Goal: Information Seeking & Learning: Learn about a topic

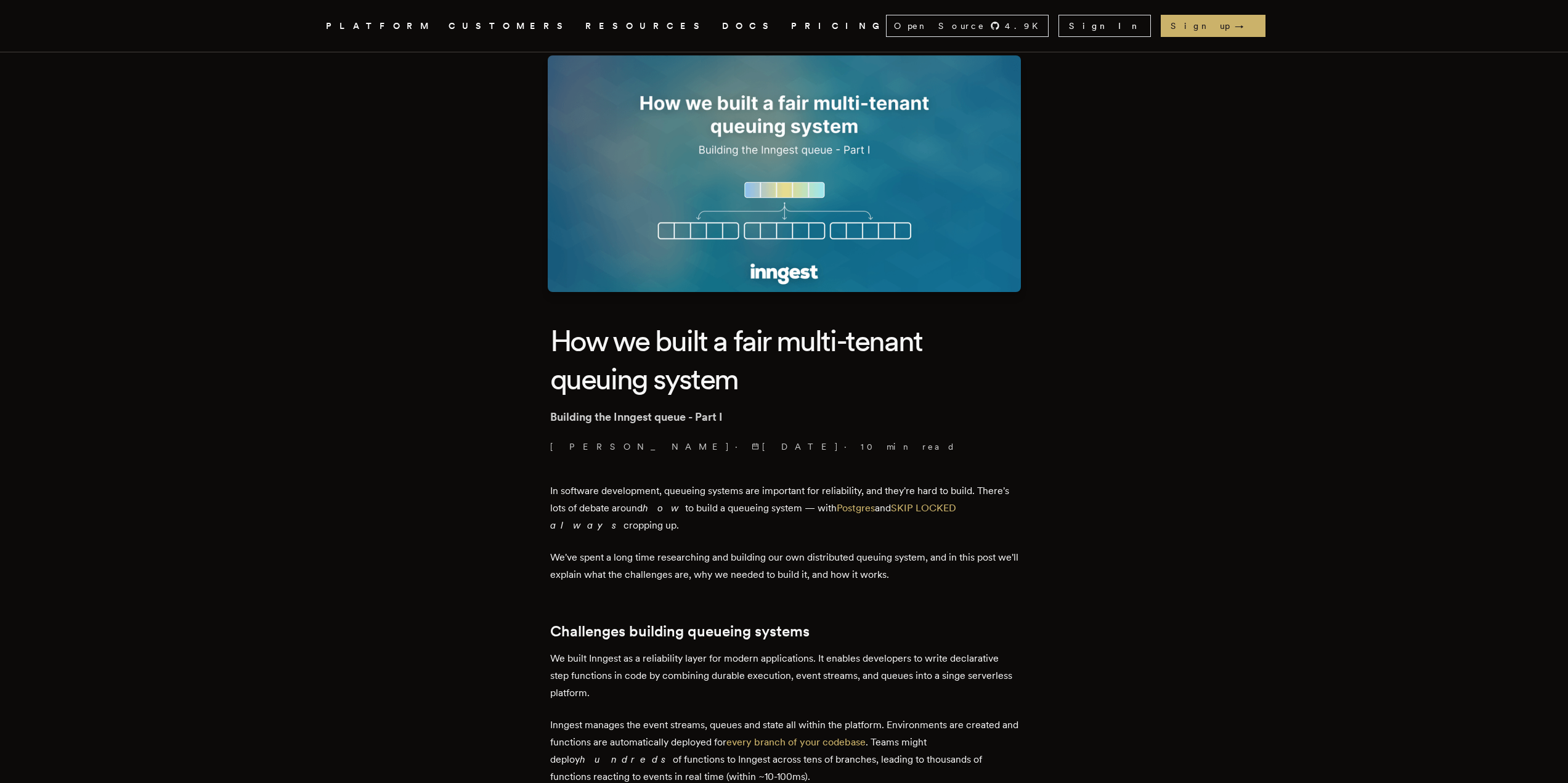
scroll to position [123, 0]
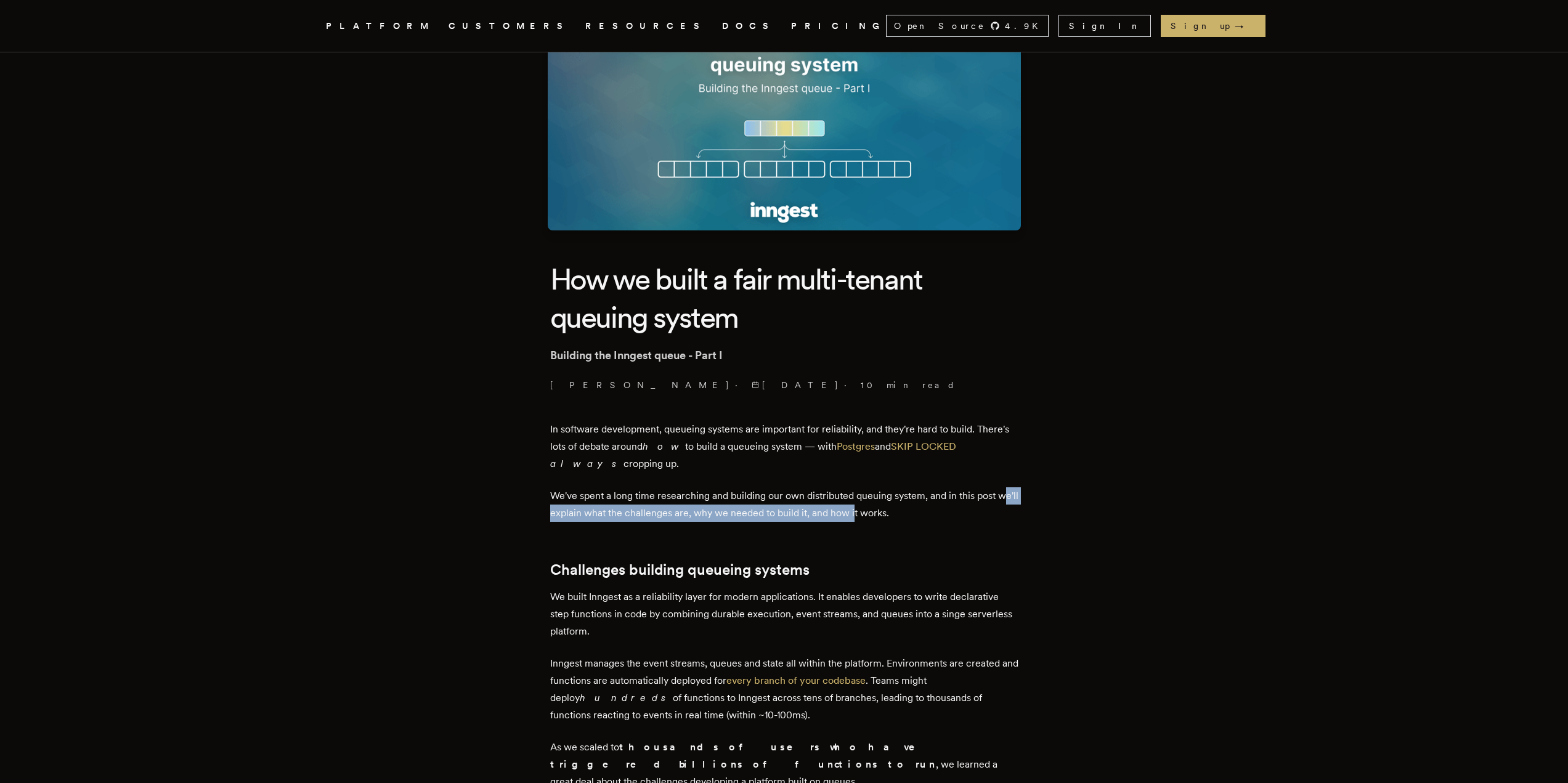
drag, startPoint x: 559, startPoint y: 510, endPoint x: 879, endPoint y: 514, distance: 320.0
click at [879, 514] on p "We've spent a long time researching and building our own distributed queuing sy…" at bounding box center [784, 504] width 468 height 35
click at [814, 510] on p "We've spent a long time researching and building our own distributed queuing sy…" at bounding box center [784, 504] width 468 height 35
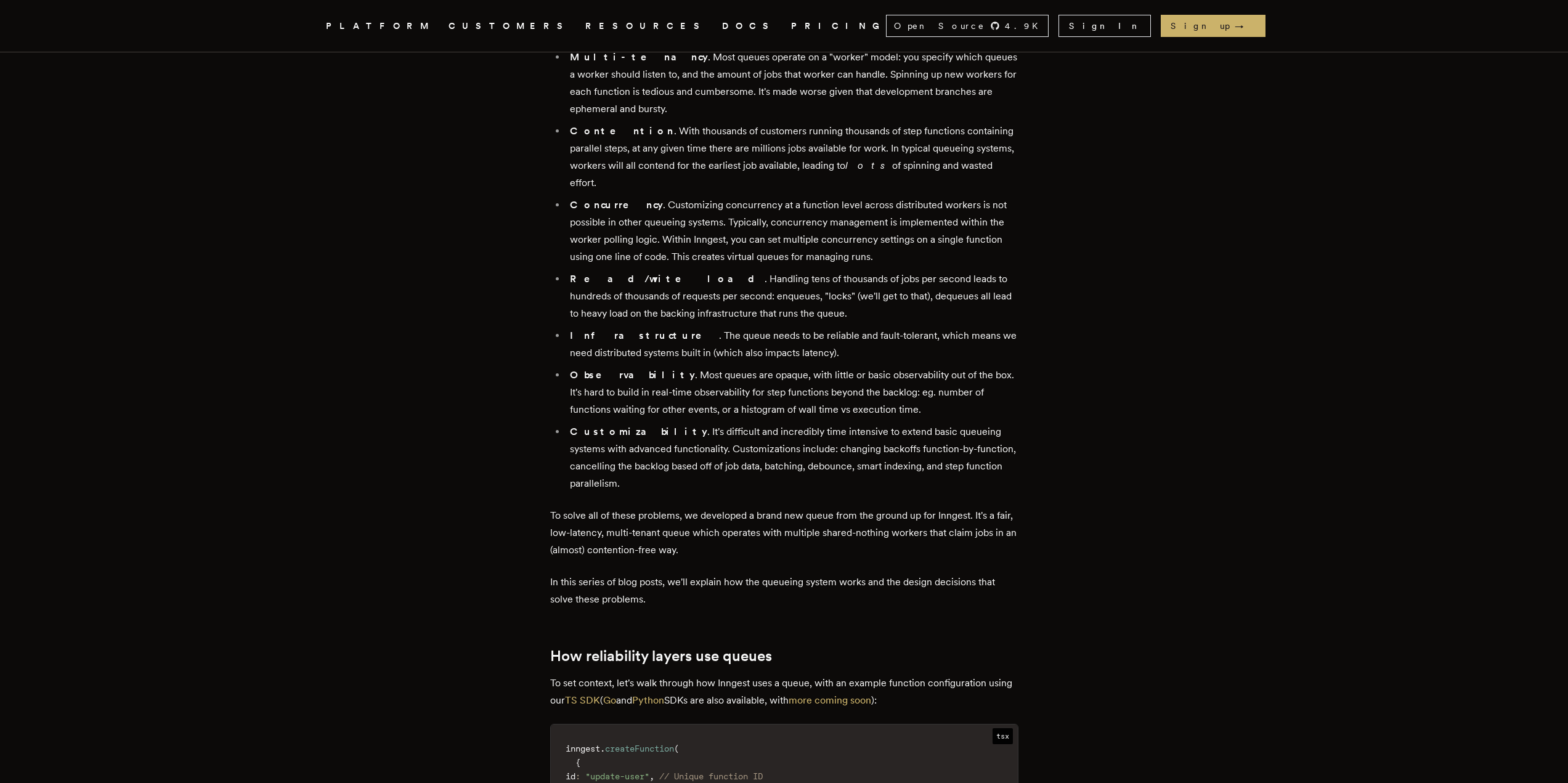
scroll to position [1047, 0]
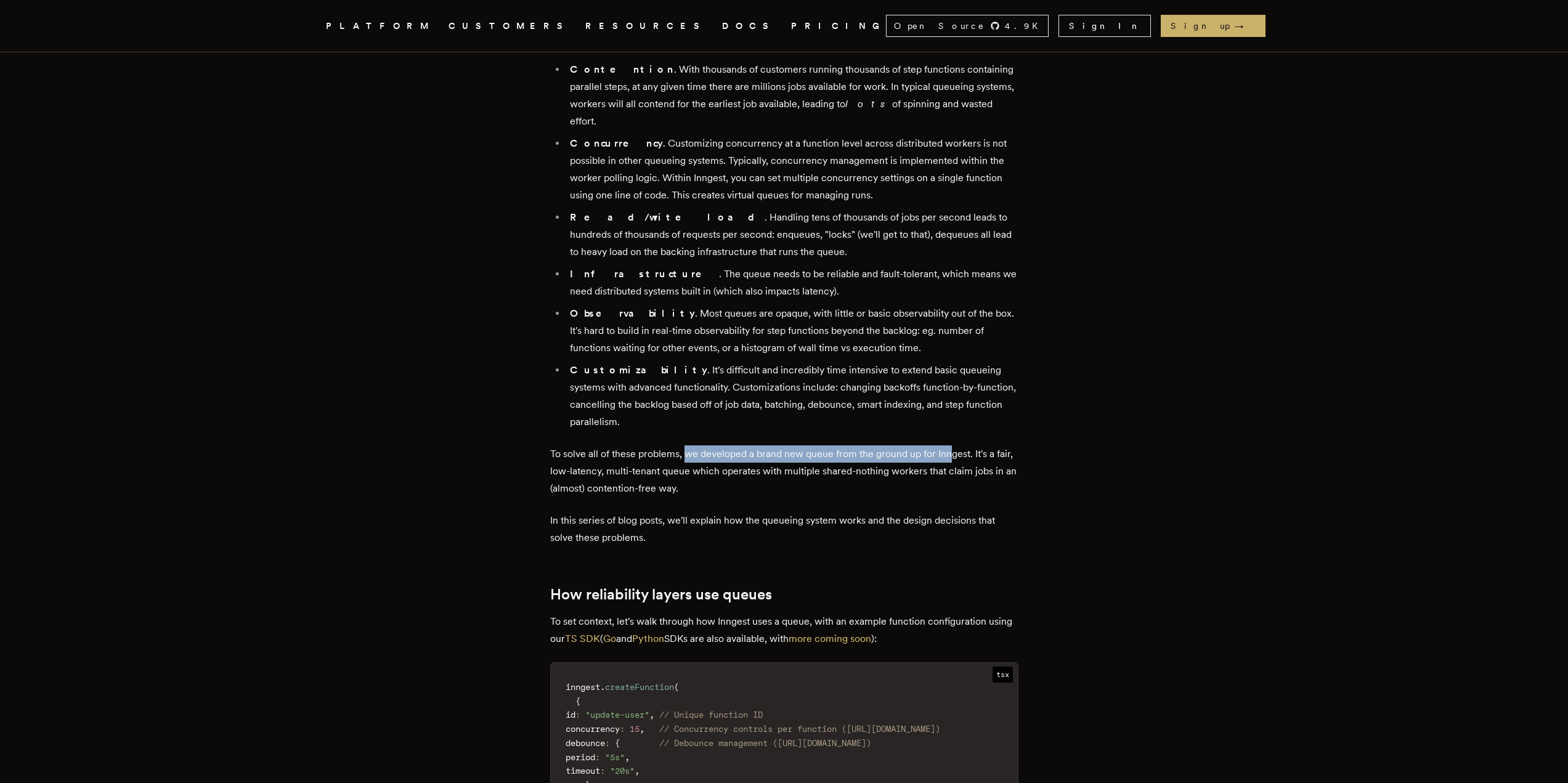
drag, startPoint x: 688, startPoint y: 406, endPoint x: 961, endPoint y: 406, distance: 273.0
click at [959, 446] on p "To solve all of these problems, we developed a brand new queue from the ground …" at bounding box center [784, 471] width 468 height 52
click at [761, 446] on p "To solve all of these problems, we developed a brand new queue from the ground …" at bounding box center [784, 471] width 468 height 52
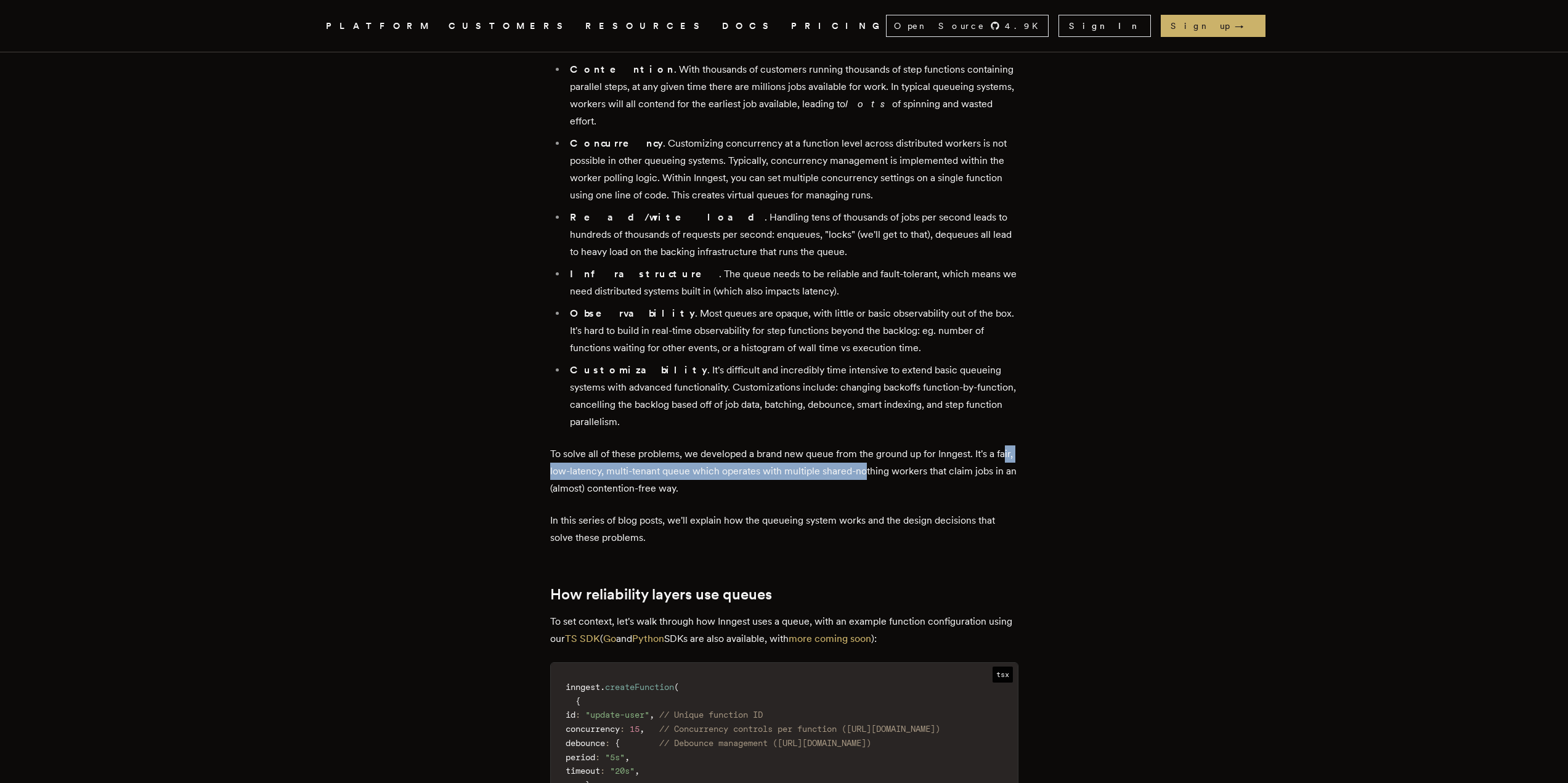
drag, startPoint x: 563, startPoint y: 419, endPoint x: 885, endPoint y: 421, distance: 322.0
click at [885, 446] on p "To solve all of these problems, we developed a brand new queue from the ground …" at bounding box center [784, 471] width 468 height 52
click at [904, 446] on p "To solve all of these problems, we developed a brand new queue from the ground …" at bounding box center [784, 471] width 468 height 52
drag, startPoint x: 984, startPoint y: 419, endPoint x: 782, endPoint y: 420, distance: 202.0
click at [782, 446] on p "To solve all of these problems, we developed a brand new queue from the ground …" at bounding box center [784, 471] width 468 height 52
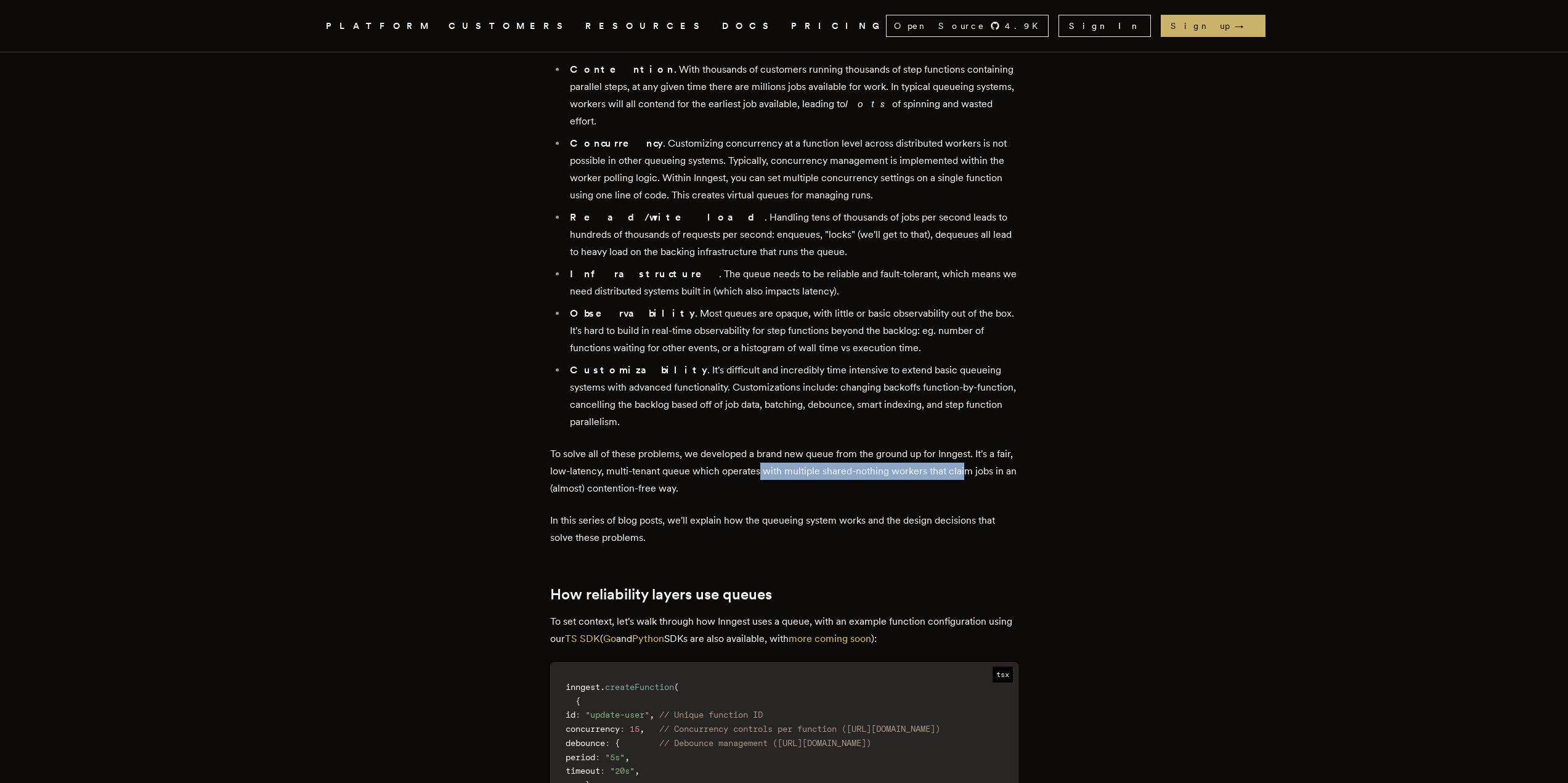
click at [782, 446] on p "To solve all of these problems, we developed a brand new queue from the ground …" at bounding box center [784, 471] width 468 height 52
drag, startPoint x: 567, startPoint y: 437, endPoint x: 767, endPoint y: 443, distance: 200.1
click at [758, 446] on p "To solve all of these problems, we developed a brand new queue from the ground …" at bounding box center [784, 471] width 468 height 52
click at [683, 446] on p "To solve all of these problems, we developed a brand new queue from the ground …" at bounding box center [784, 471] width 468 height 52
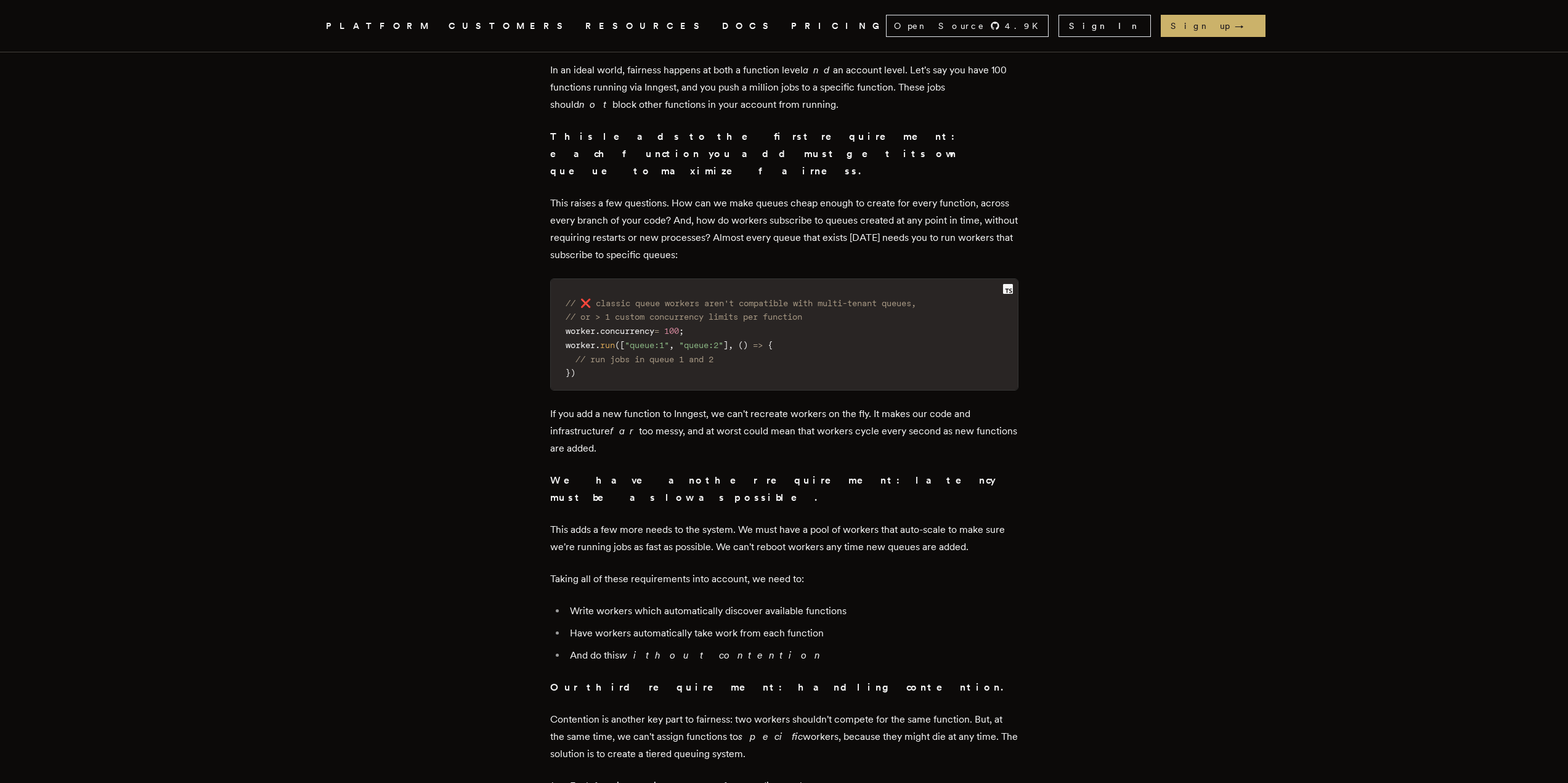
scroll to position [3019, 0]
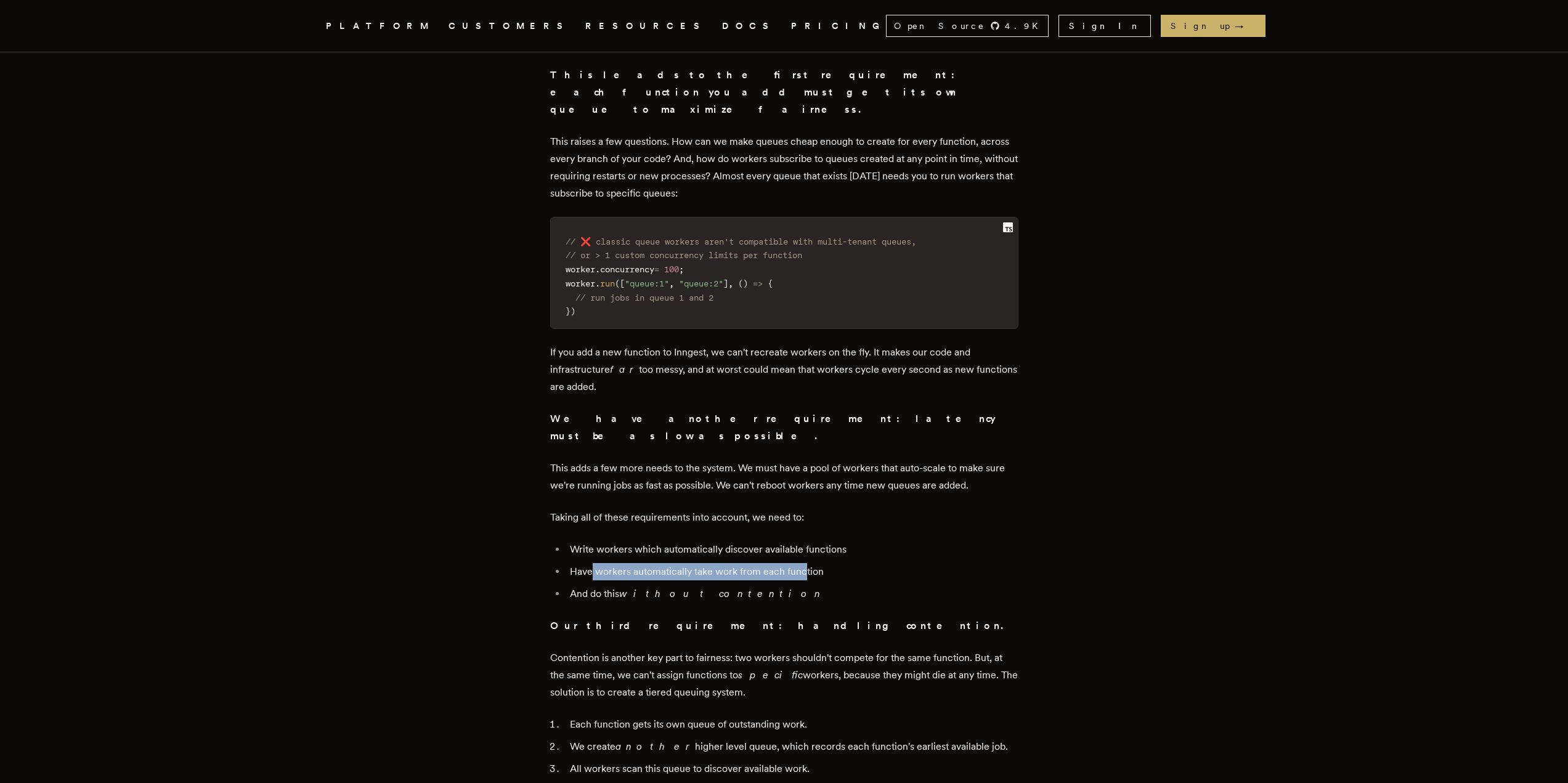
drag, startPoint x: 601, startPoint y: 496, endPoint x: 807, endPoint y: 502, distance: 206.1
click at [807, 563] on li "Have workers automatically take work from each function" at bounding box center [792, 571] width 452 height 17
click at [812, 563] on li "Have workers automatically take work from each function" at bounding box center [792, 571] width 452 height 17
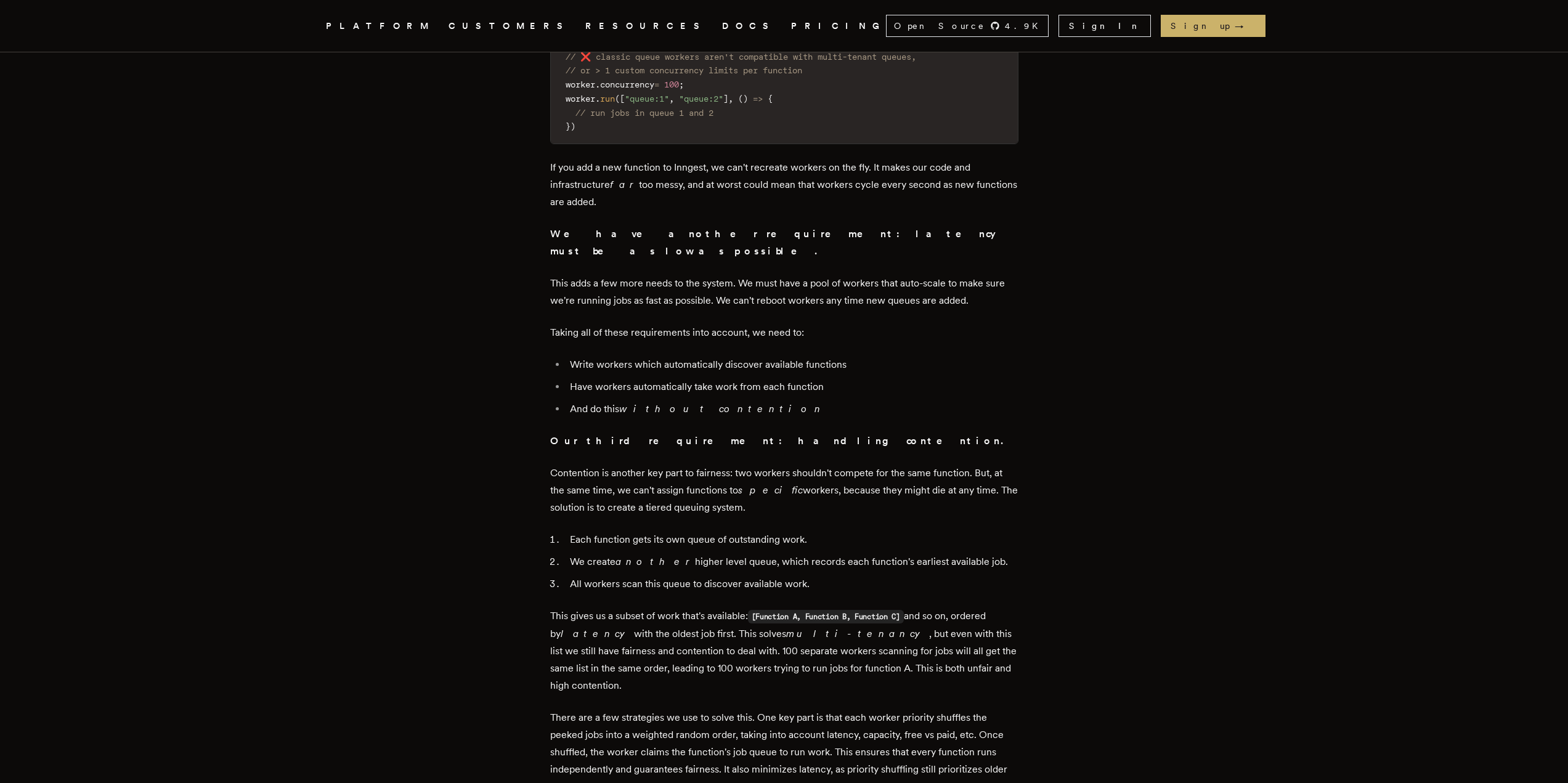
scroll to position [3265, 0]
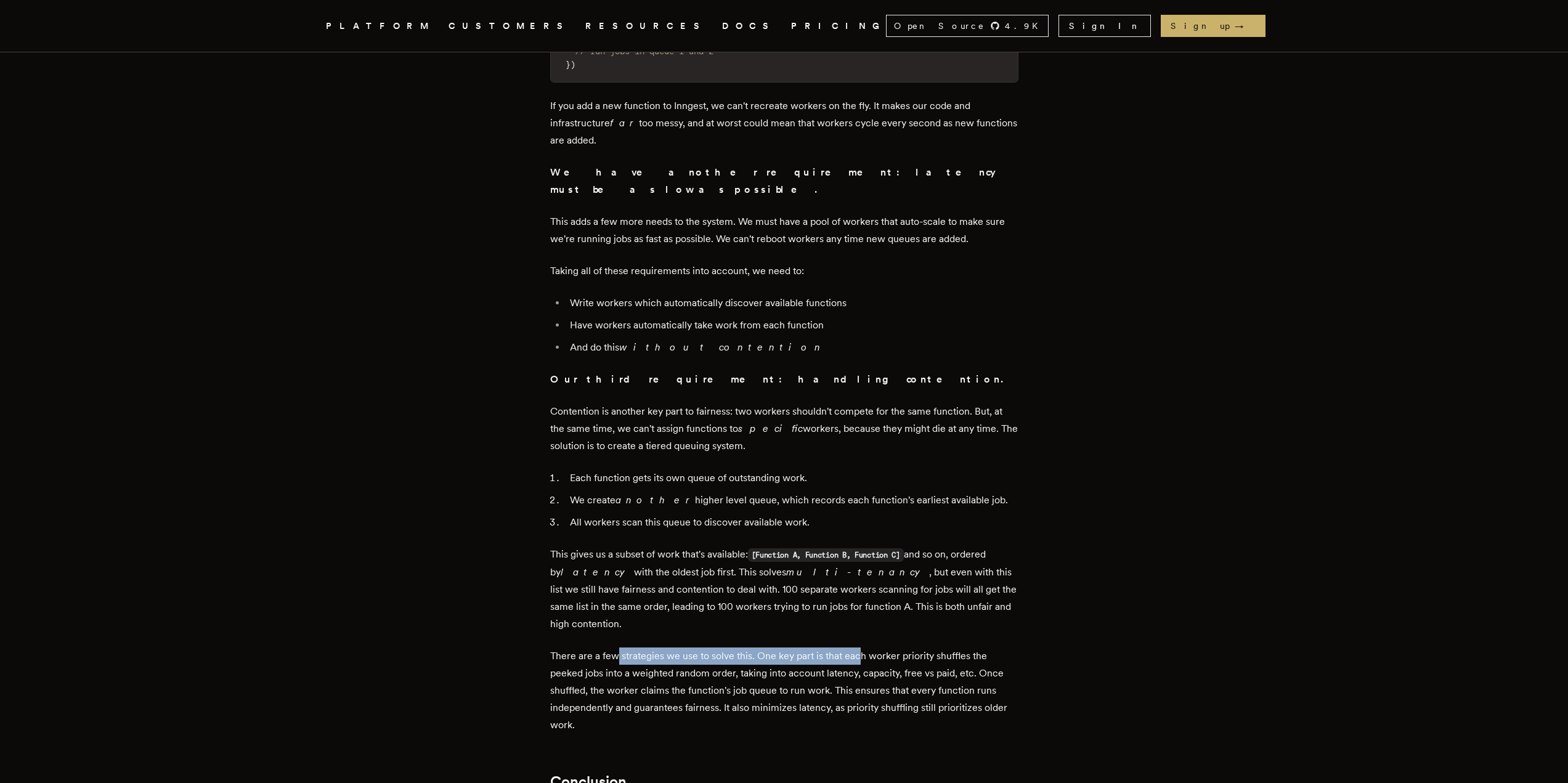
drag, startPoint x: 621, startPoint y: 557, endPoint x: 865, endPoint y: 559, distance: 244.0
click at [865, 647] on p "There are a few strategies we use to solve this. One key part is that each work…" at bounding box center [784, 690] width 468 height 87
click at [880, 647] on p "There are a few strategies we use to solve this. One key part is that each work…" at bounding box center [784, 690] width 468 height 87
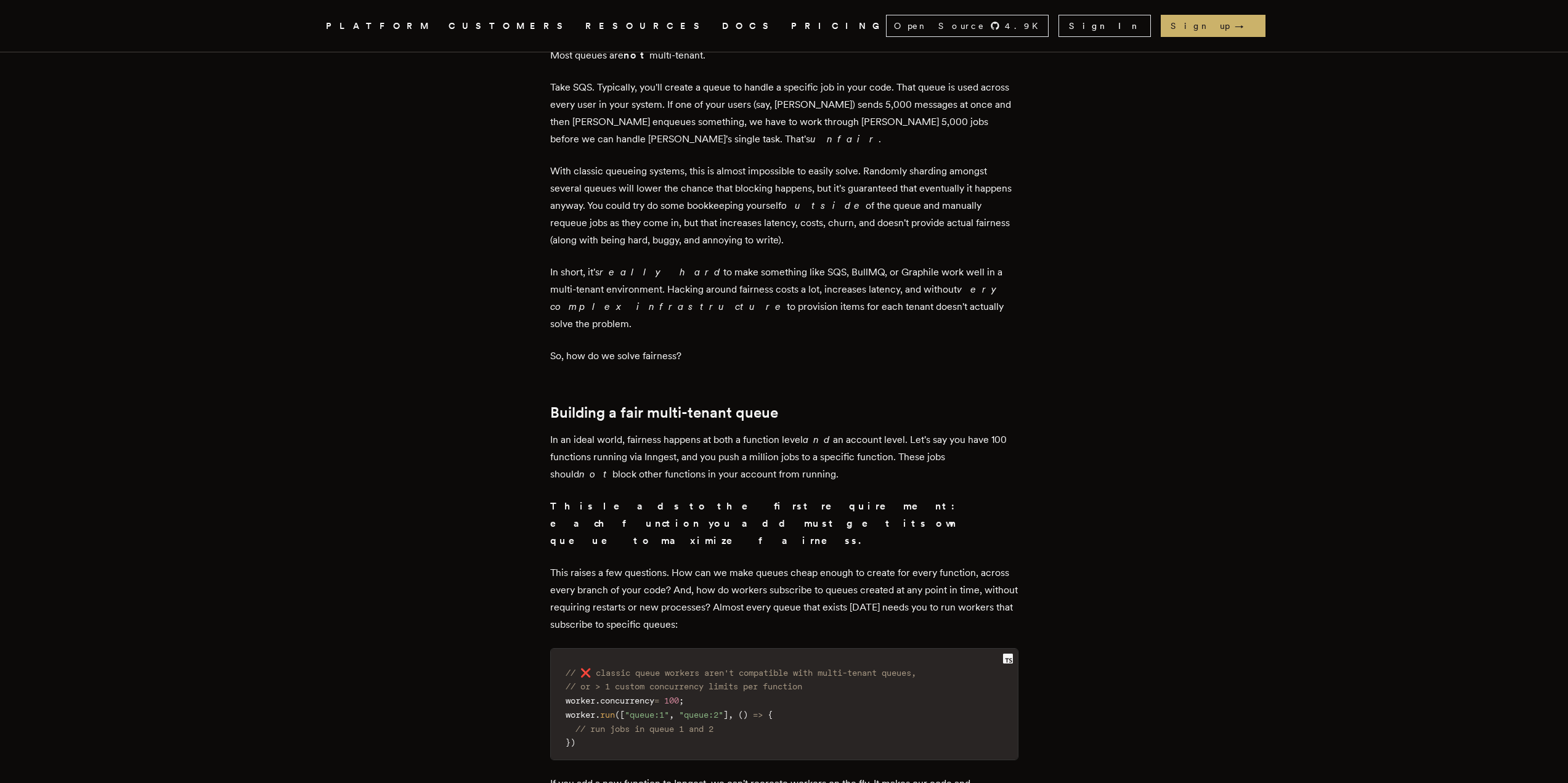
scroll to position [2711, 0]
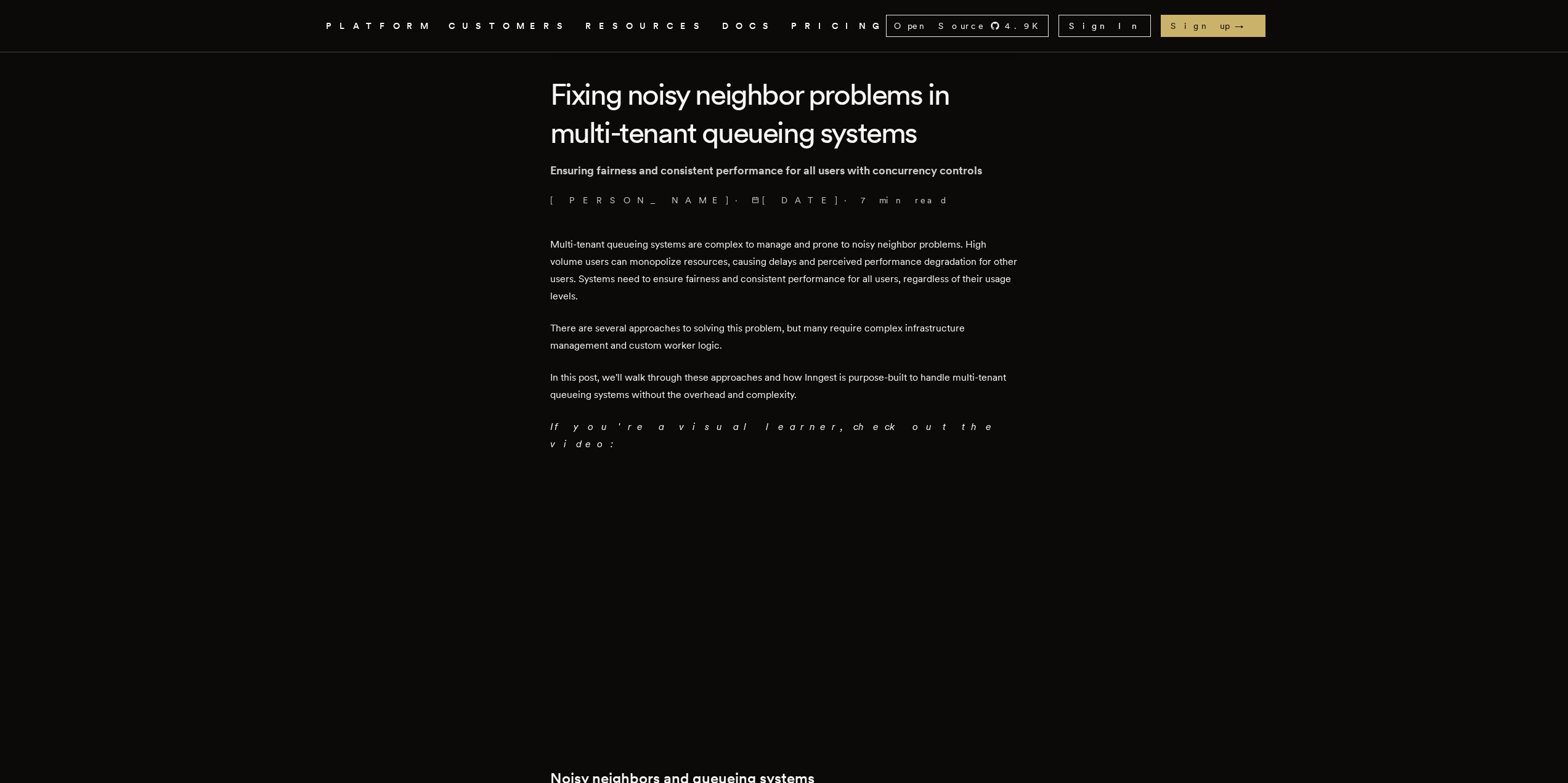
scroll to position [431, 0]
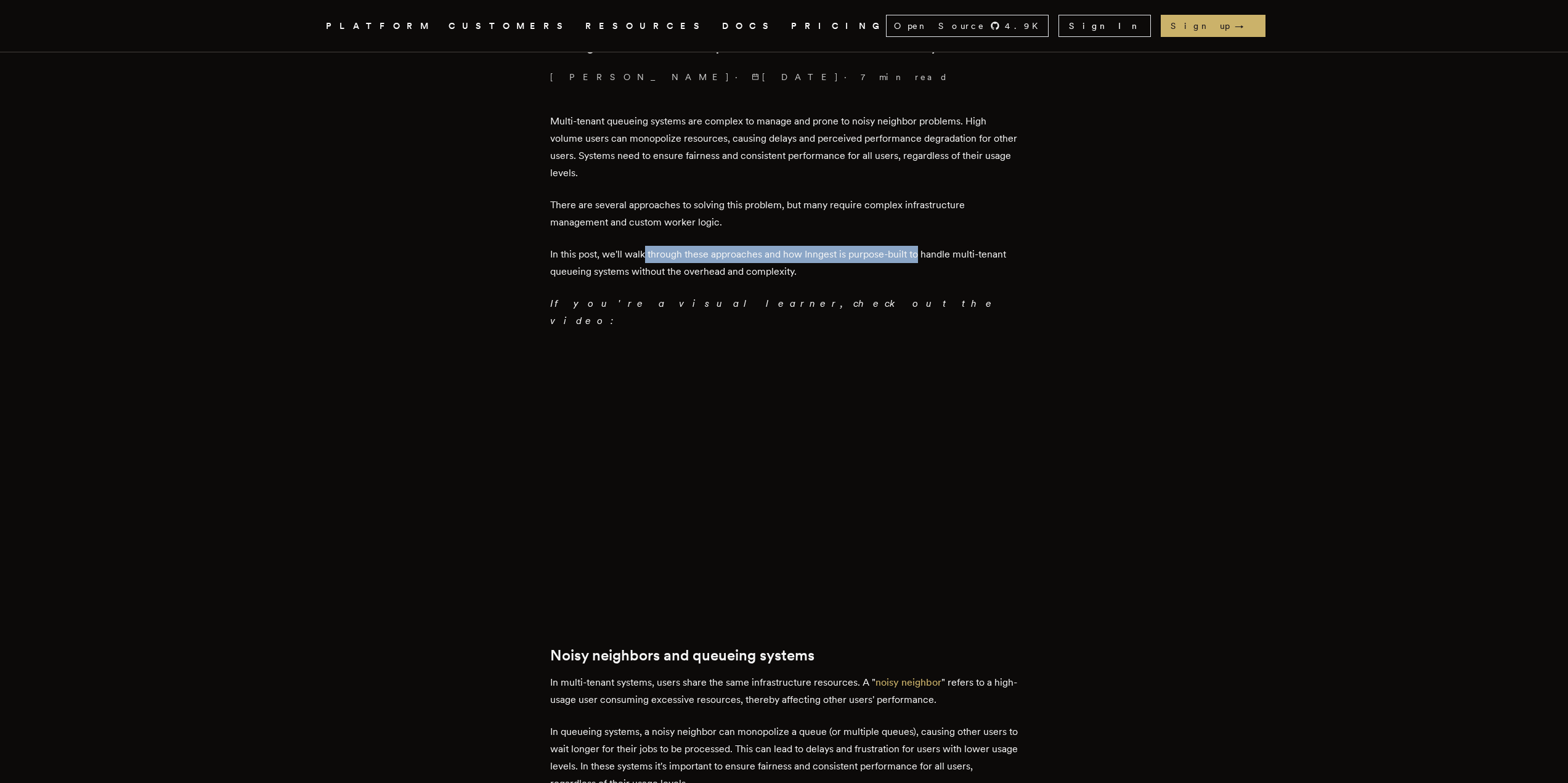
drag, startPoint x: 648, startPoint y: 252, endPoint x: 941, endPoint y: 255, distance: 293.0
click at [933, 255] on p "In this post, we'll walk through these approaches and how Inngest is purpose-bu…" at bounding box center [784, 262] width 468 height 35
click at [969, 255] on p "In this post, we'll walk through these approaches and how Inngest is purpose-bu…" at bounding box center [784, 262] width 468 height 35
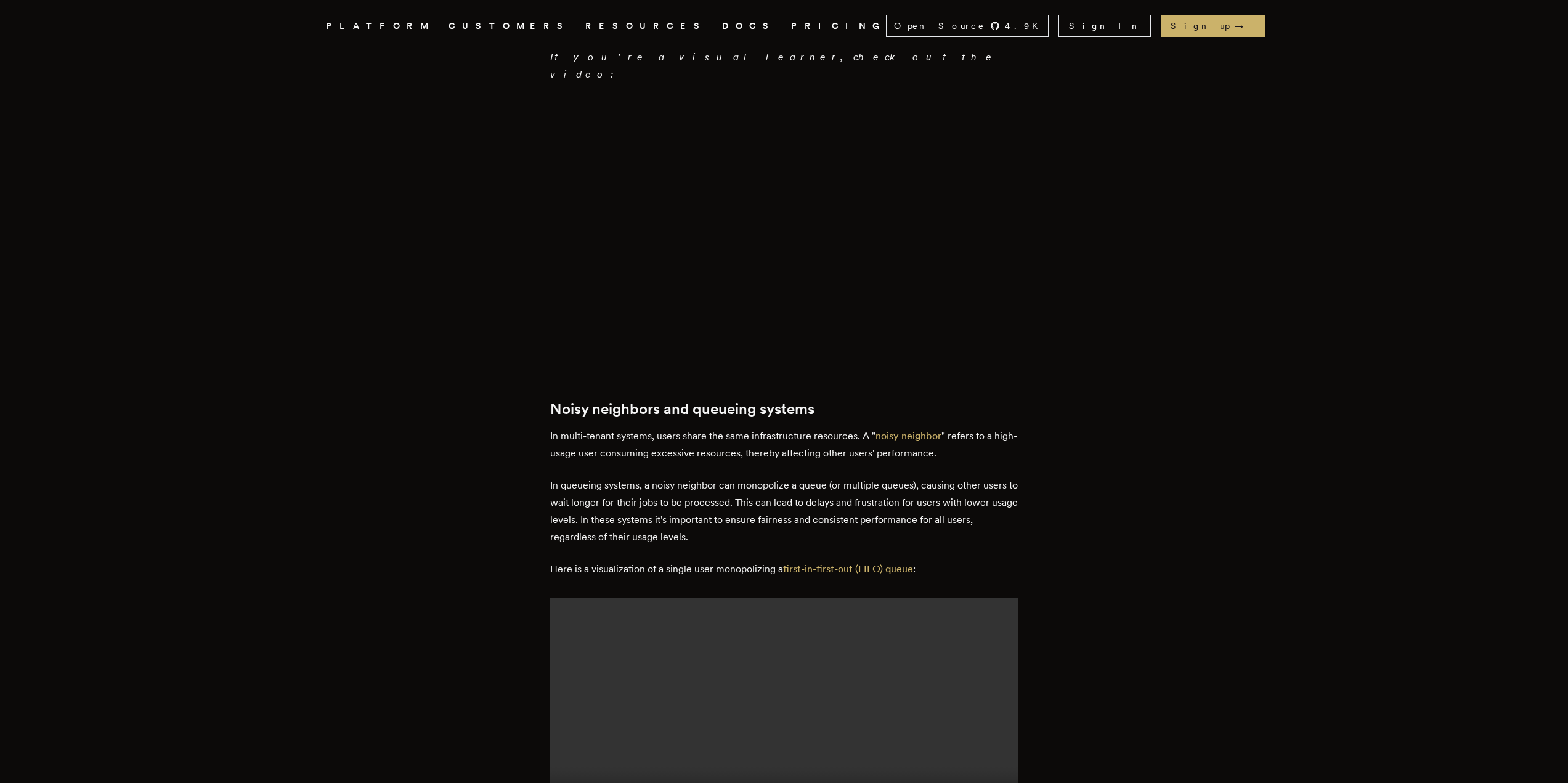
scroll to position [739, 0]
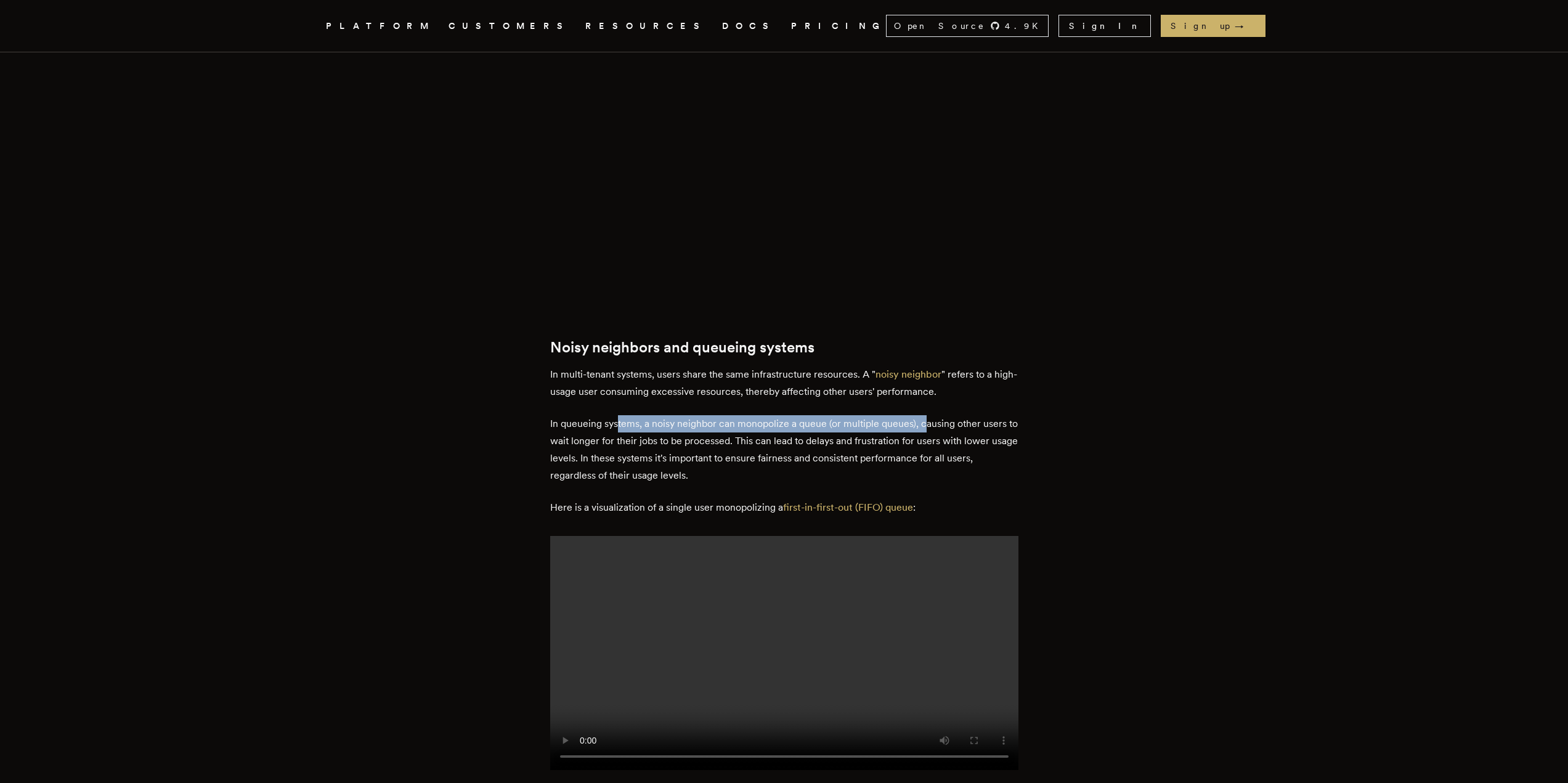
drag, startPoint x: 642, startPoint y: 400, endPoint x: 932, endPoint y: 406, distance: 290.1
click at [930, 415] on p "In queueing systems, a noisy neighbor can monopolize a queue (or multiple queue…" at bounding box center [784, 449] width 468 height 69
click at [932, 415] on p "In queueing systems, a noisy neighbor can monopolize a queue (or multiple queue…" at bounding box center [784, 449] width 468 height 69
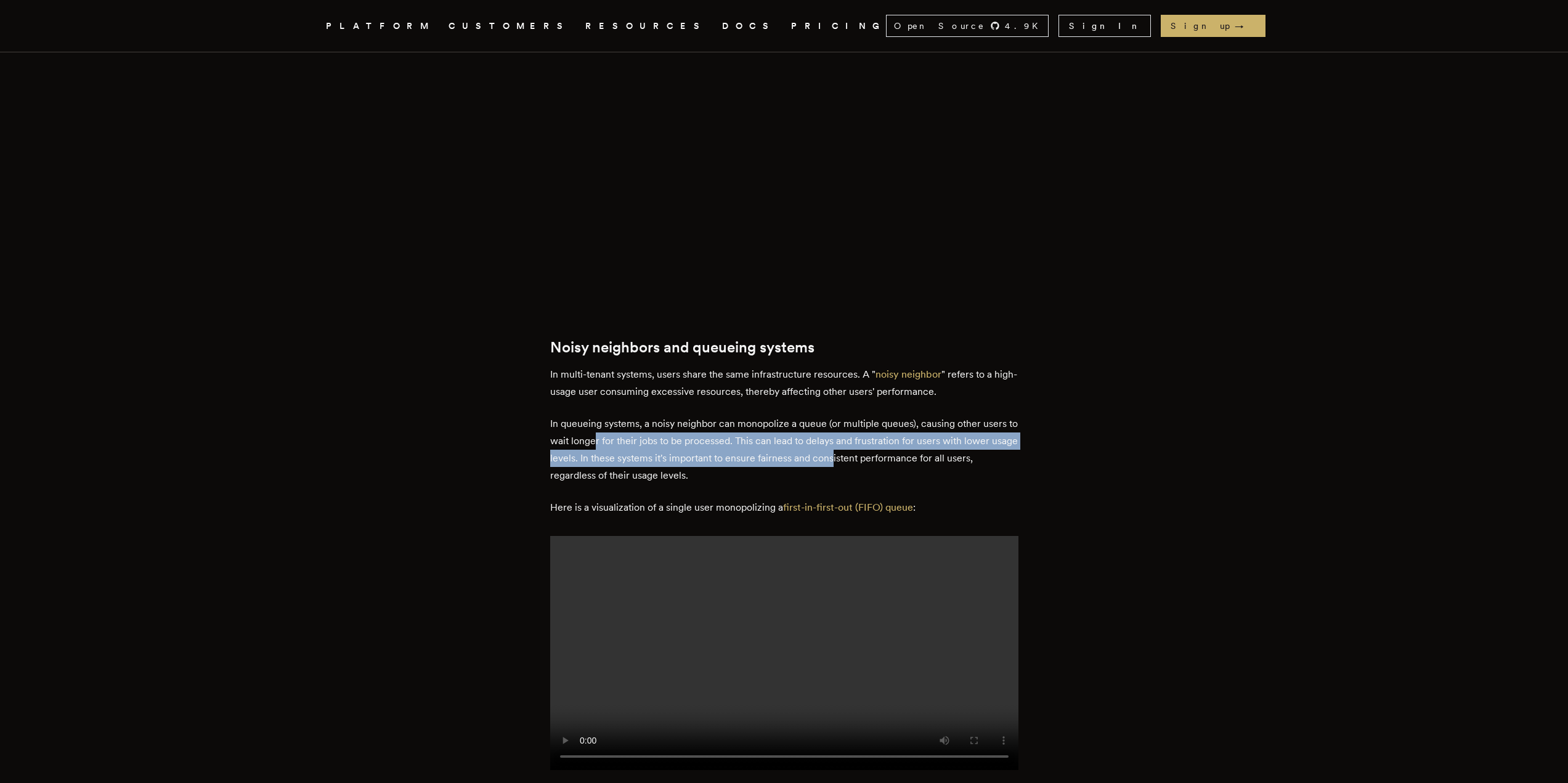
drag, startPoint x: 610, startPoint y: 416, endPoint x: 876, endPoint y: 434, distance: 266.6
click at [876, 434] on p "In queueing systems, a noisy neighbor can monopolize a queue (or multiple queue…" at bounding box center [784, 449] width 468 height 69
click at [905, 422] on p "In queueing systems, a noisy neighbor can monopolize a queue (or multiple queue…" at bounding box center [784, 449] width 468 height 69
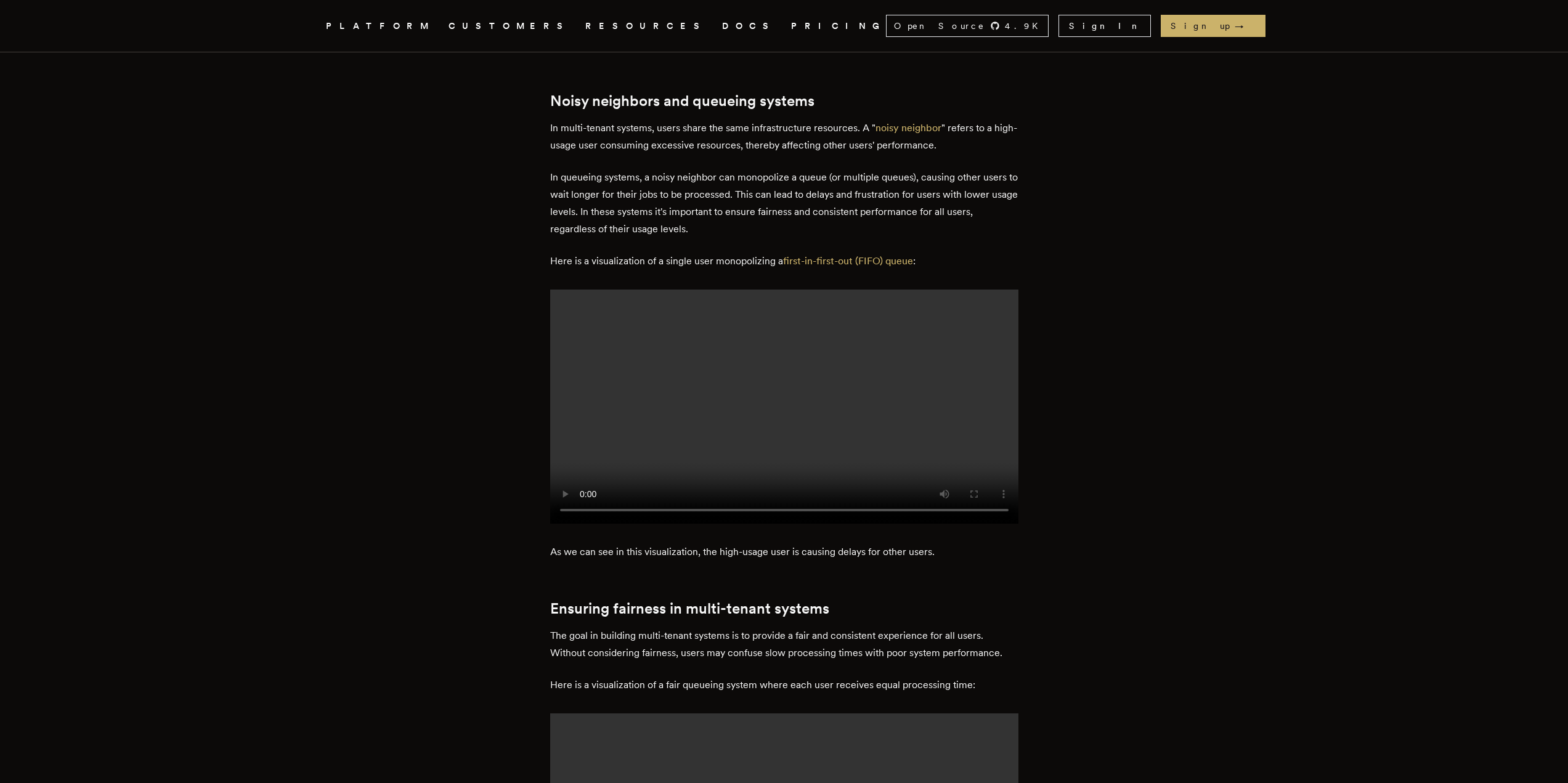
scroll to position [1170, 0]
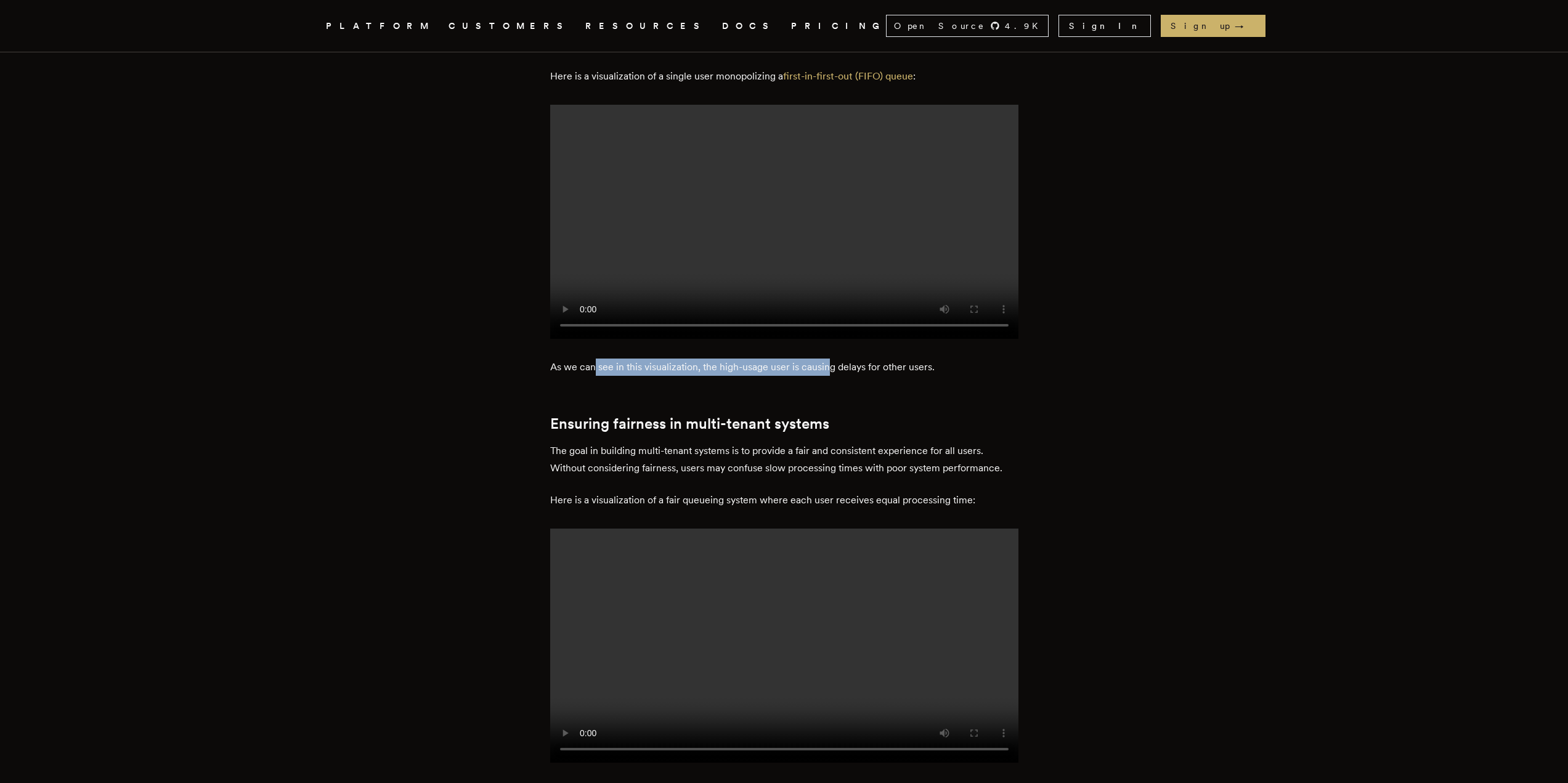
drag, startPoint x: 597, startPoint y: 307, endPoint x: 880, endPoint y: 315, distance: 283.1
click at [874, 359] on p "As we can see in this visualization, the high-usage user is causing delays for …" at bounding box center [784, 367] width 468 height 17
click at [875, 359] on p "As we can see in this visualization, the high-usage user is causing delays for …" at bounding box center [784, 367] width 468 height 17
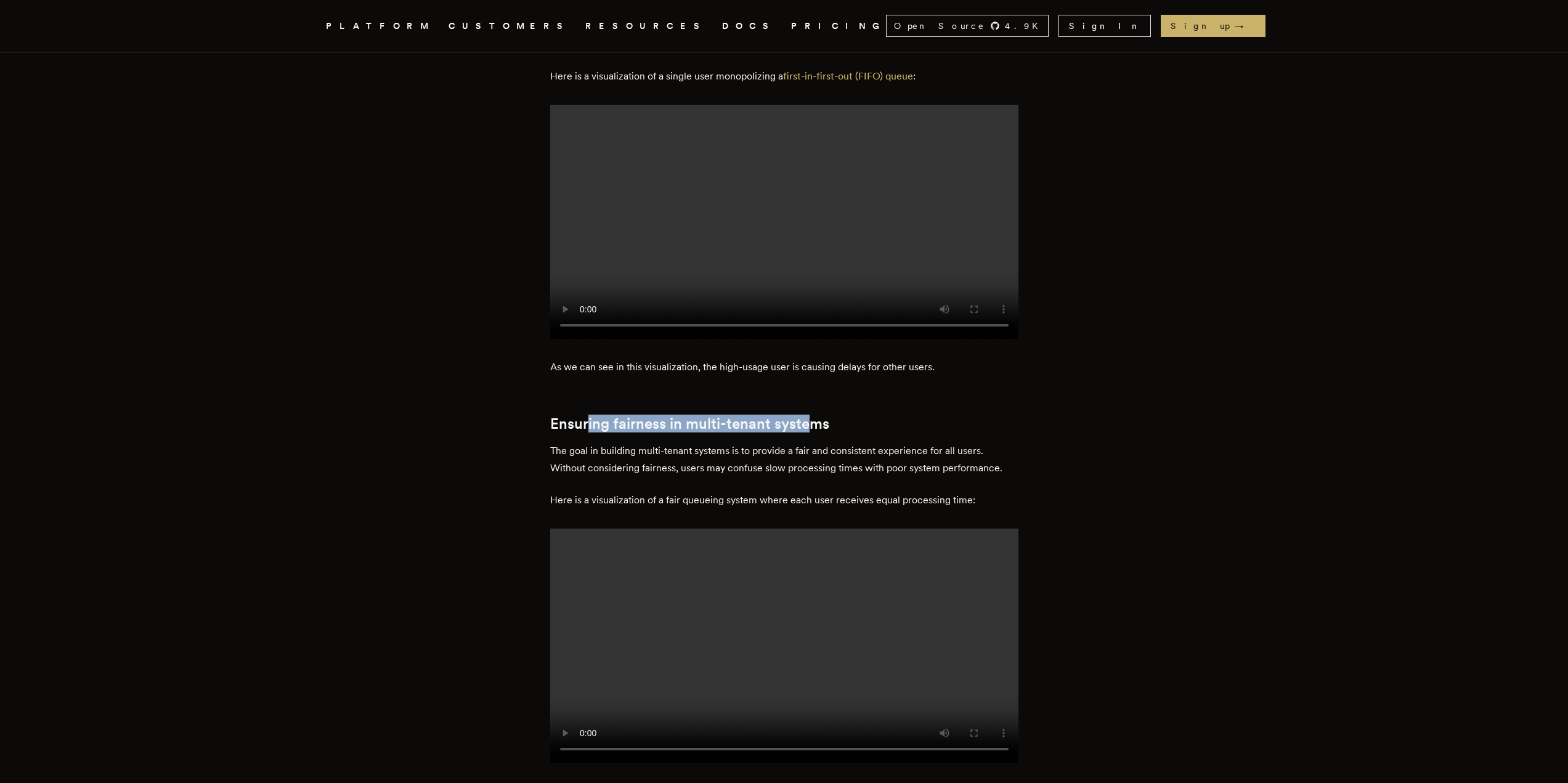
drag, startPoint x: 708, startPoint y: 366, endPoint x: 847, endPoint y: 370, distance: 139.1
click at [838, 415] on h2 "Ensuring fairness in multi-tenant systems" at bounding box center [784, 423] width 468 height 17
click at [724, 442] on p "The goal in building multi-tenant systems is to provide a fair and consistent e…" at bounding box center [784, 459] width 468 height 35
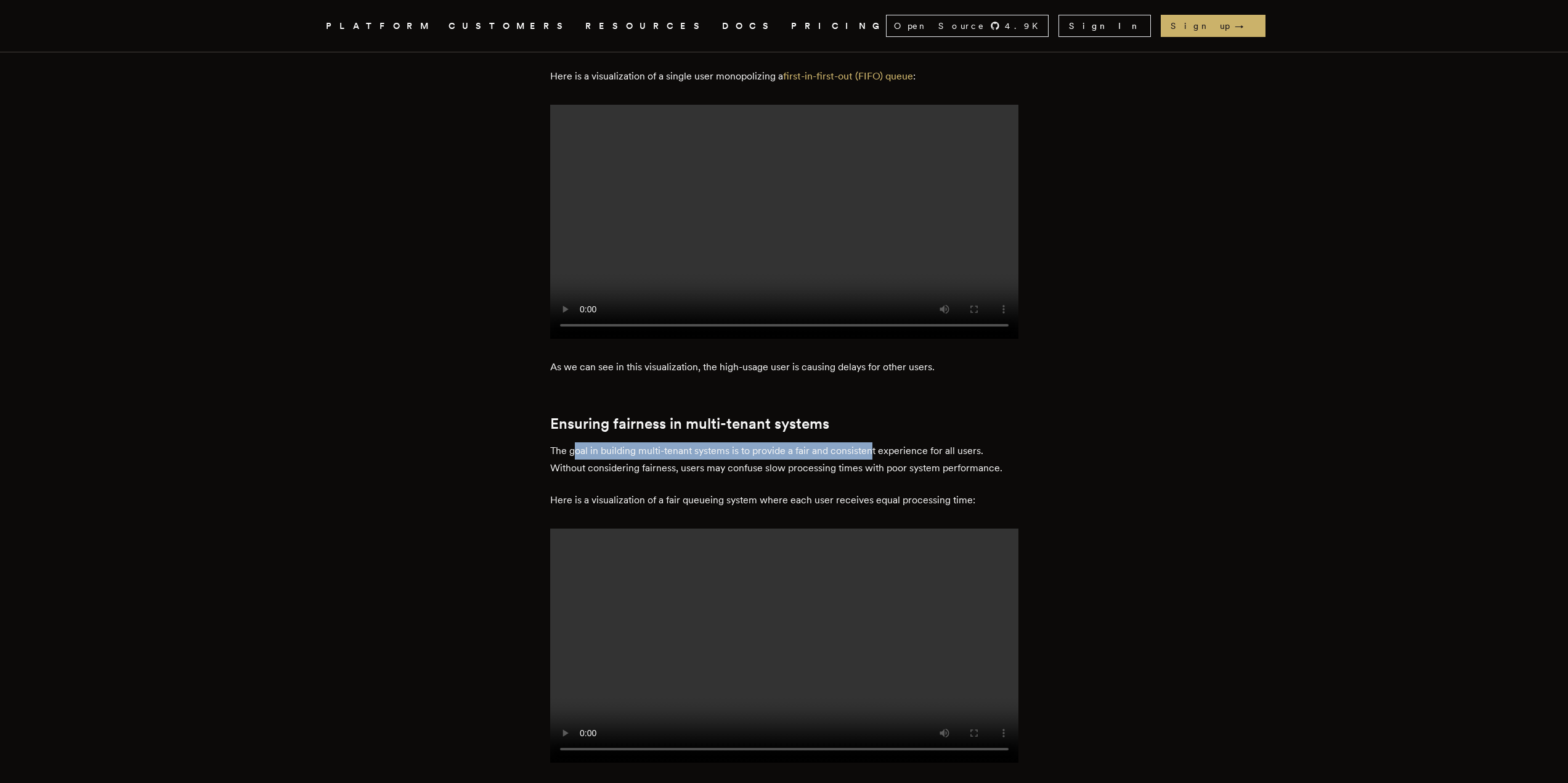
drag, startPoint x: 580, startPoint y: 396, endPoint x: 880, endPoint y: 396, distance: 300.0
click at [880, 442] on p "The goal in building multi-tenant systems is to provide a fair and consistent e…" at bounding box center [784, 459] width 468 height 35
click at [881, 442] on p "The goal in building multi-tenant systems is to provide a fair and consistent e…" at bounding box center [784, 459] width 468 height 35
drag, startPoint x: 577, startPoint y: 414, endPoint x: 778, endPoint y: 416, distance: 201.0
click at [775, 442] on p "The goal in building multi-tenant systems is to provide a fair and consistent e…" at bounding box center [784, 459] width 468 height 35
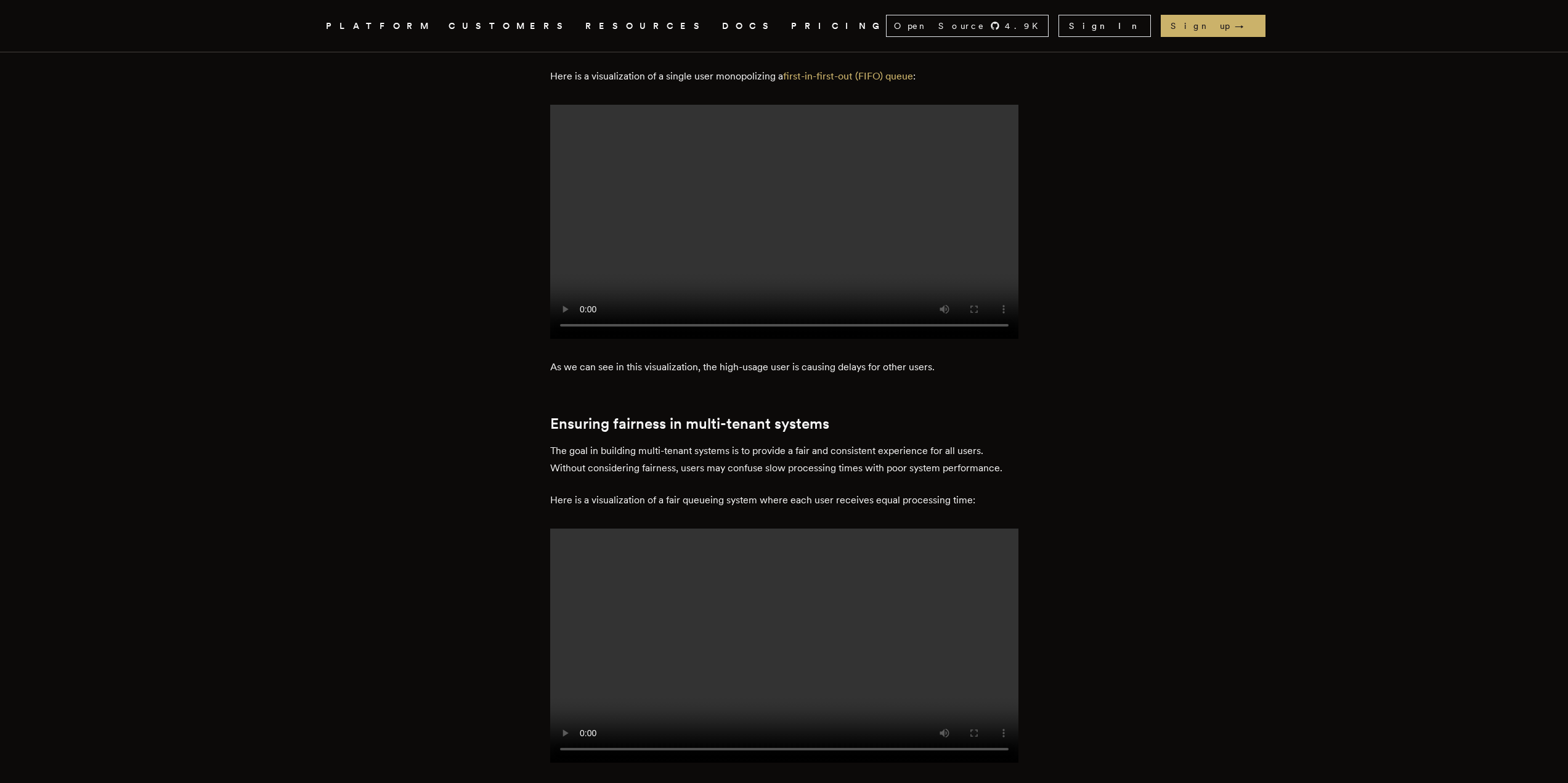
click at [833, 442] on p "The goal in building multi-tenant systems is to provide a fair and consistent e…" at bounding box center [784, 459] width 468 height 35
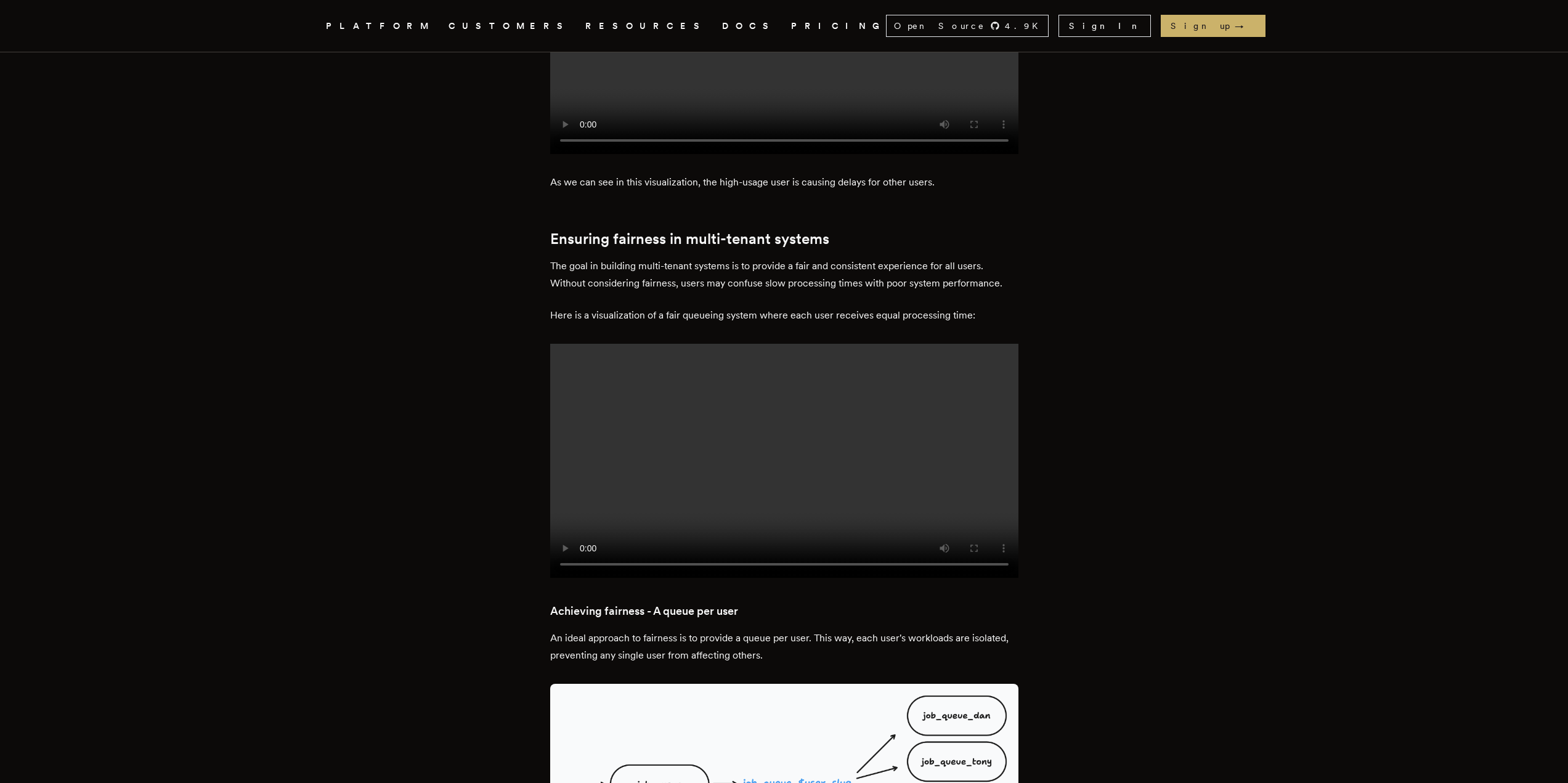
scroll to position [1479, 0]
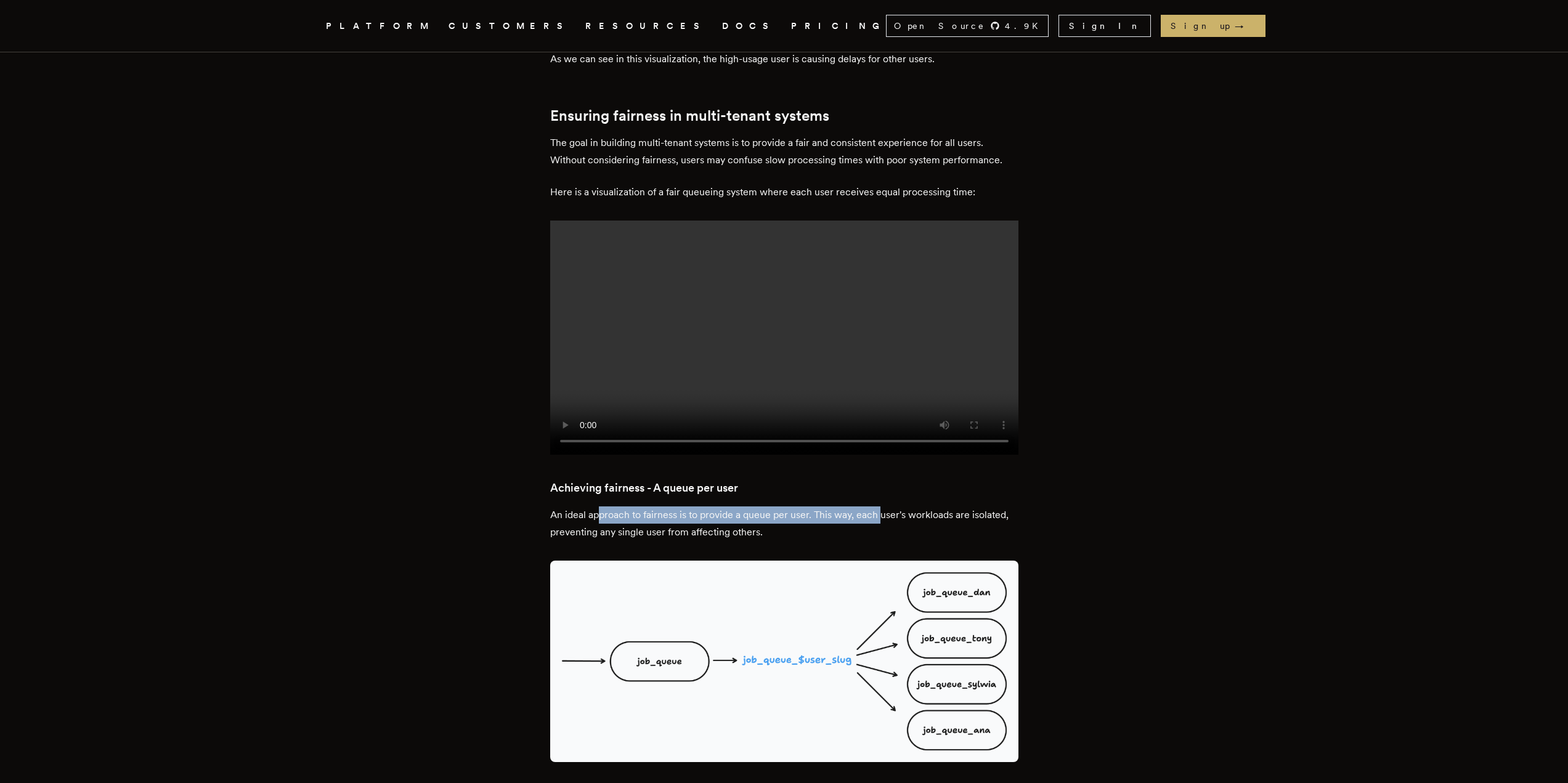
drag, startPoint x: 605, startPoint y: 434, endPoint x: 924, endPoint y: 433, distance: 319.0
click at [927, 506] on p "An ideal approach to fairness is to provide a queue per user. This way, each us…" at bounding box center [784, 523] width 468 height 35
drag, startPoint x: 990, startPoint y: 440, endPoint x: 755, endPoint y: 441, distance: 235.0
click at [755, 506] on p "An ideal approach to fairness is to provide a queue per user. This way, each us…" at bounding box center [784, 523] width 468 height 35
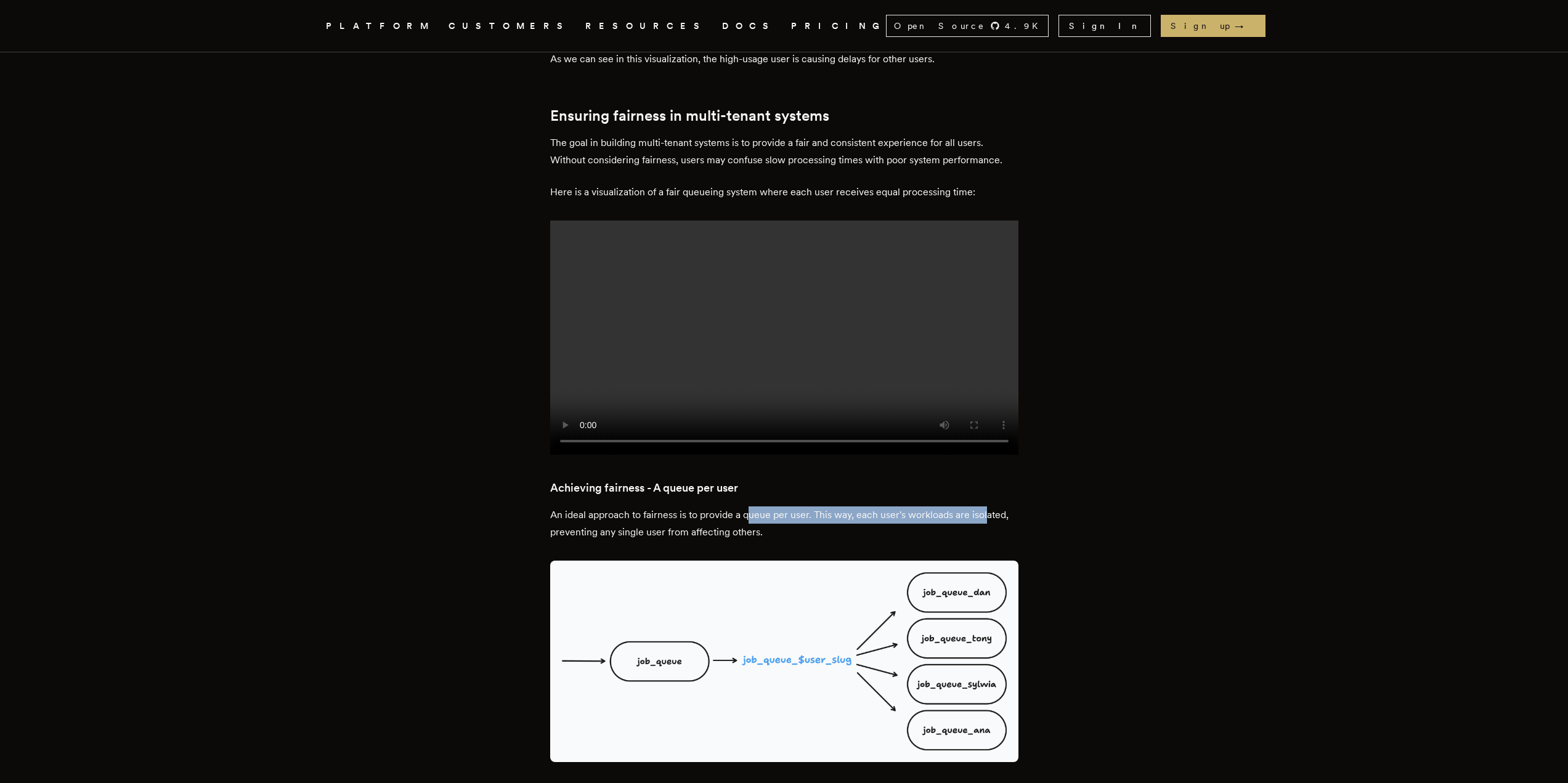
click at [755, 506] on p "An ideal approach to fairness is to provide a queue per user. This way, each us…" at bounding box center [784, 523] width 468 height 35
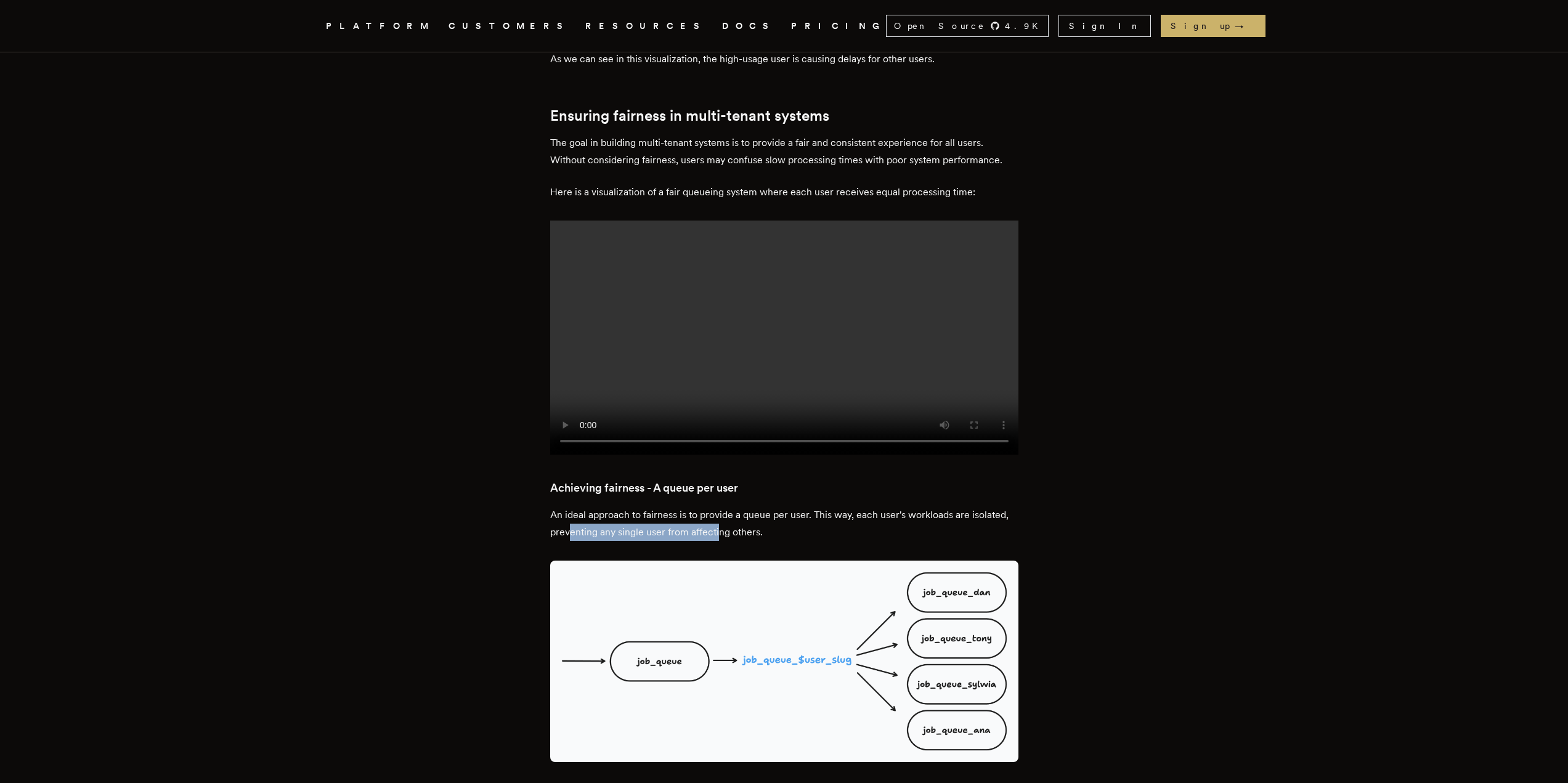
drag, startPoint x: 574, startPoint y: 458, endPoint x: 744, endPoint y: 459, distance: 170.0
click at [737, 506] on p "An ideal approach to fairness is to provide a queue per user. This way, each us…" at bounding box center [784, 523] width 468 height 35
click at [730, 506] on p "An ideal approach to fairness is to provide a queue per user. This way, each us…" at bounding box center [784, 523] width 468 height 35
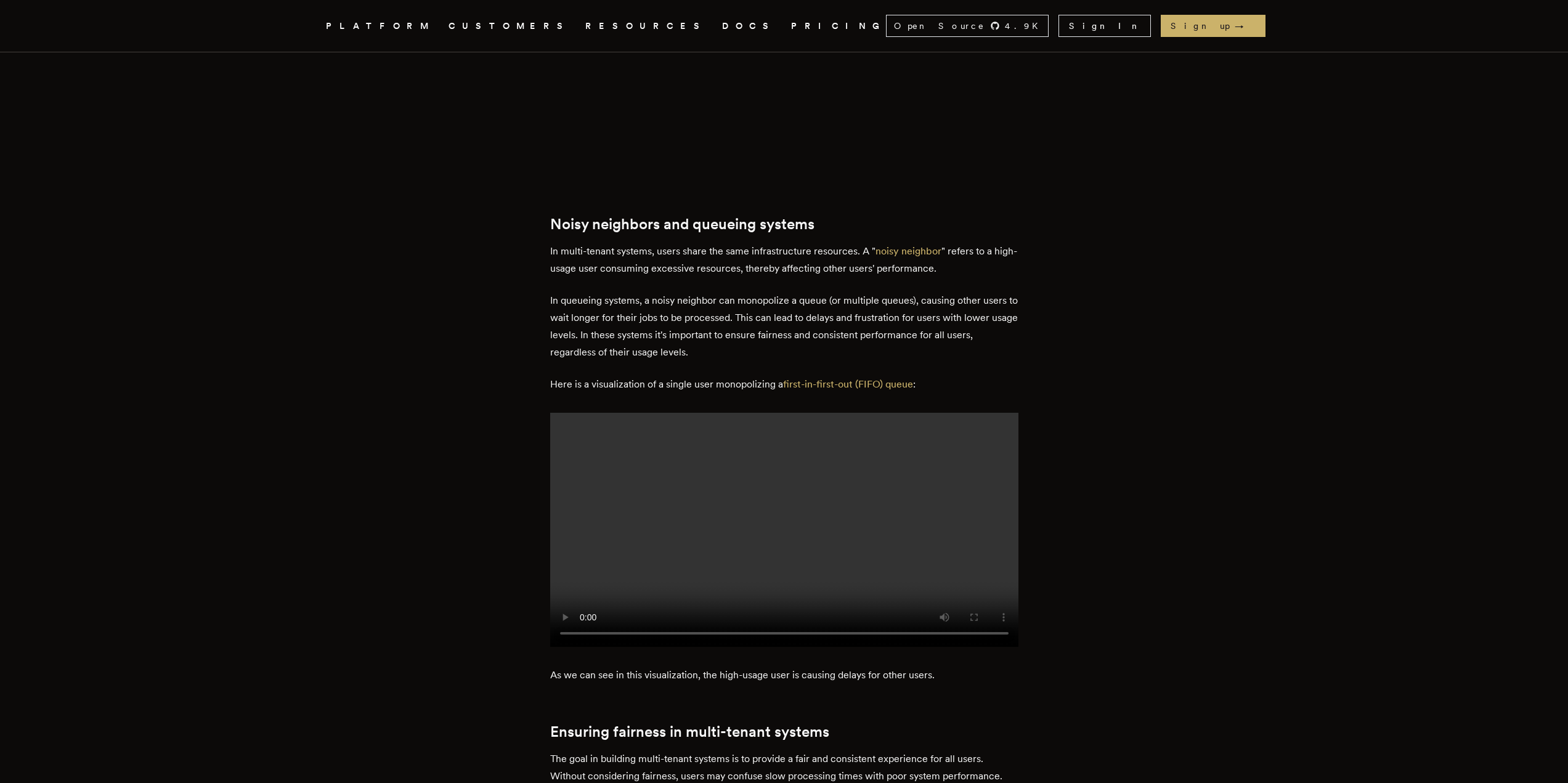
scroll to position [616, 0]
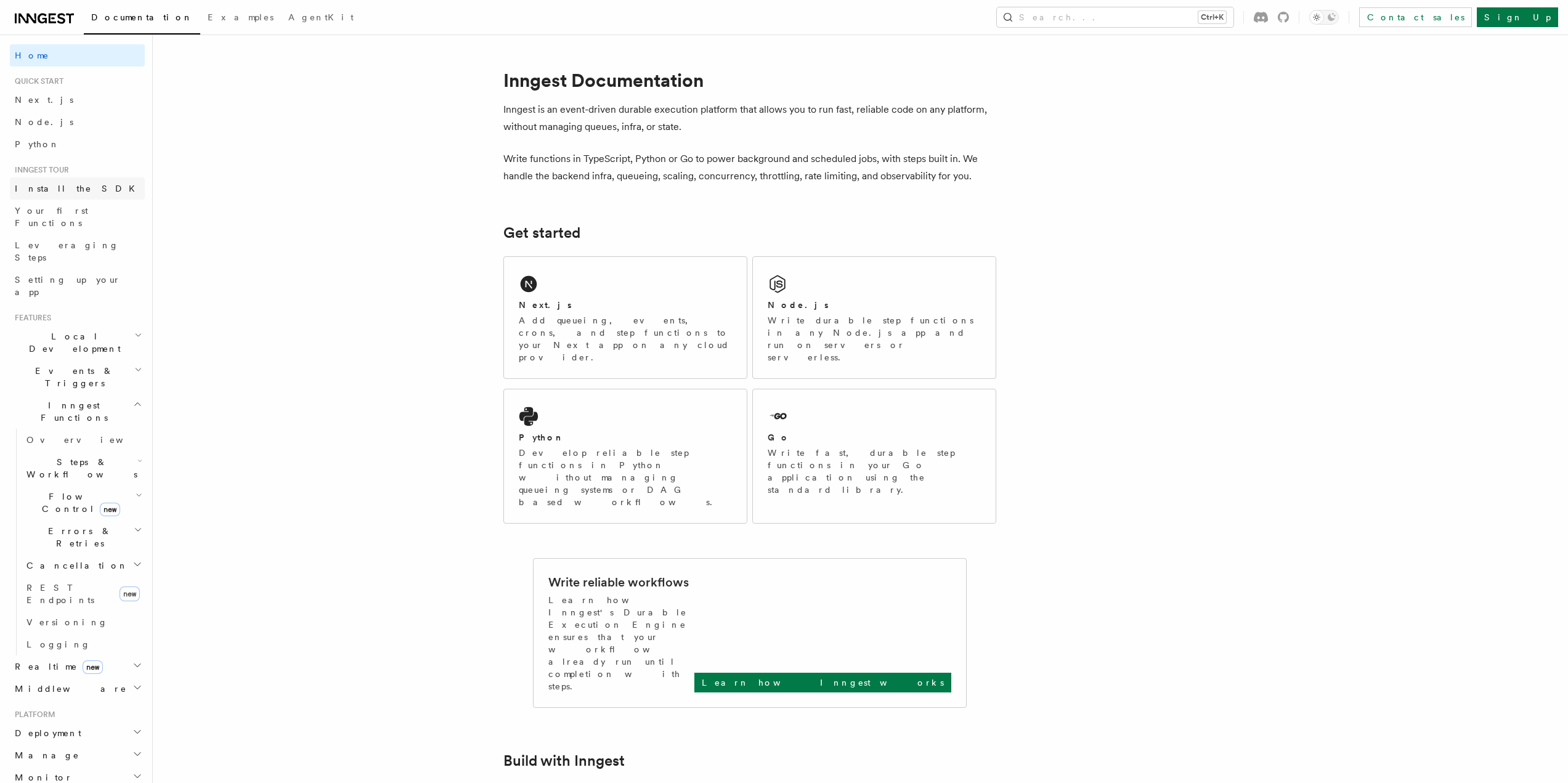
click at [66, 182] on span "Install the SDK" at bounding box center [79, 188] width 128 height 12
